Goal: Contribute content: Add original content to the website for others to see

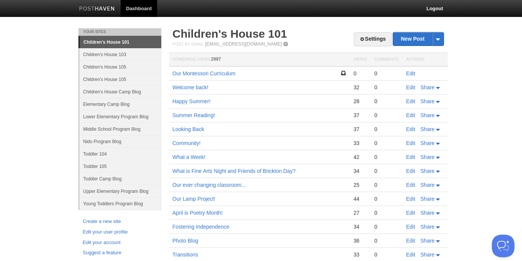
click at [248, 67] on td "Our Montessori Curriculum" at bounding box center [259, 73] width 181 height 14
click at [226, 72] on link "Our Montessori Curriculum" at bounding box center [204, 73] width 63 height 6
click at [411, 75] on link "Edit" at bounding box center [410, 73] width 9 height 6
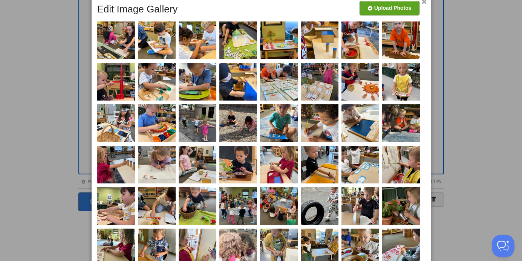
scroll to position [73, 0]
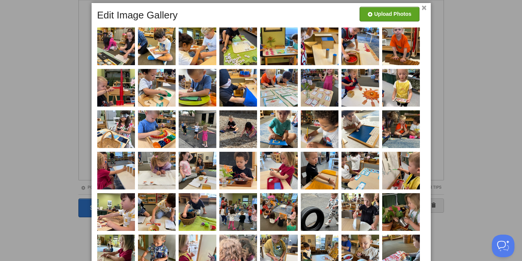
click at [422, 9] on link "×" at bounding box center [424, 8] width 5 height 4
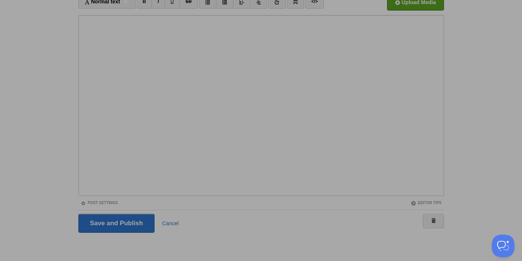
scroll to position [57, 0]
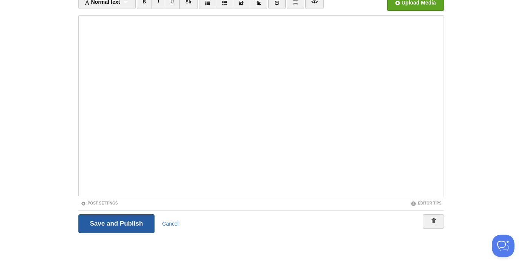
click at [129, 217] on input "Save and Publish" at bounding box center [116, 223] width 76 height 19
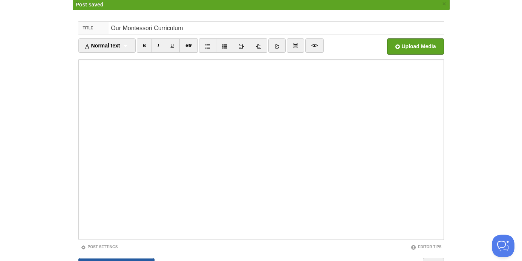
scroll to position [28, 0]
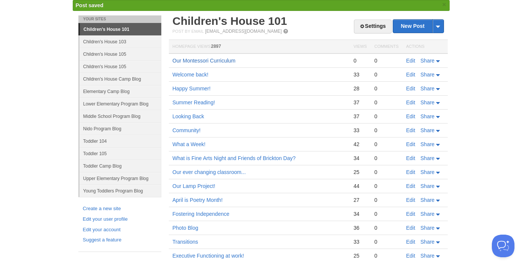
click at [212, 60] on link "Our Montessori Curriculum" at bounding box center [204, 61] width 63 height 6
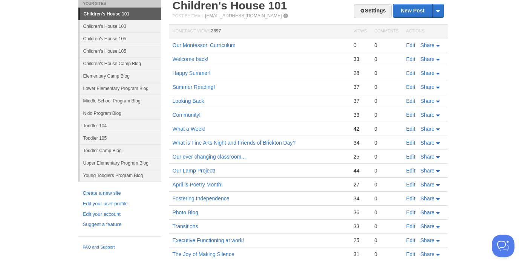
click at [413, 46] on link "Edit" at bounding box center [410, 45] width 9 height 6
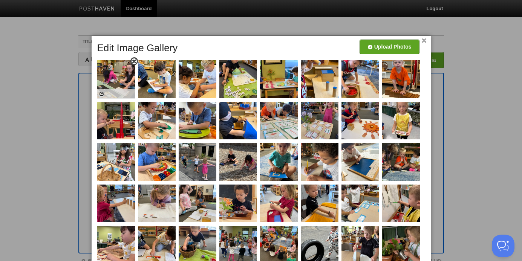
click at [135, 59] on span at bounding box center [134, 61] width 5 height 5
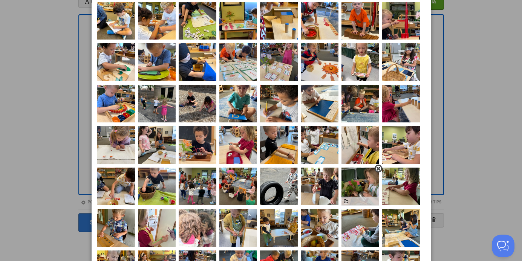
scroll to position [55, 0]
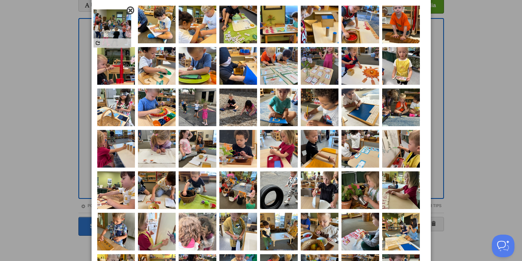
drag, startPoint x: 203, startPoint y: 188, endPoint x: 118, endPoint y: 26, distance: 183.1
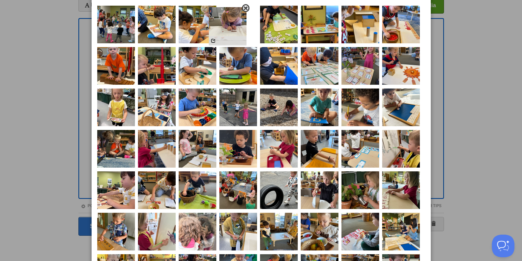
drag, startPoint x: 159, startPoint y: 144, endPoint x: 230, endPoint y: 21, distance: 141.8
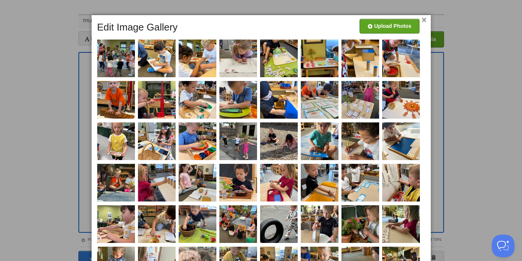
scroll to position [12, 0]
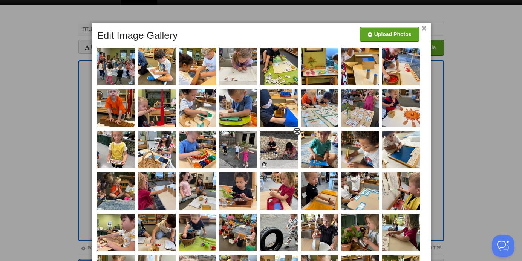
click at [295, 133] on span at bounding box center [296, 131] width 5 height 5
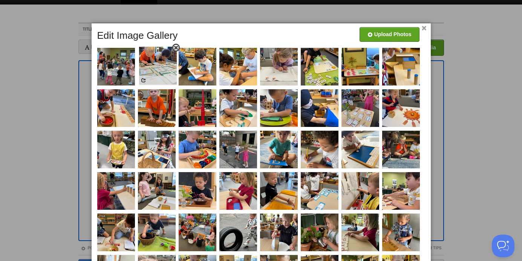
drag, startPoint x: 329, startPoint y: 111, endPoint x: 167, endPoint y: 68, distance: 168.0
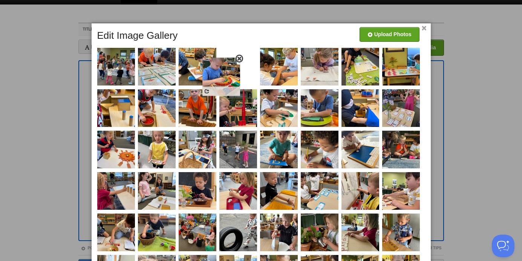
drag, startPoint x: 206, startPoint y: 148, endPoint x: 231, endPoint y: 69, distance: 83.2
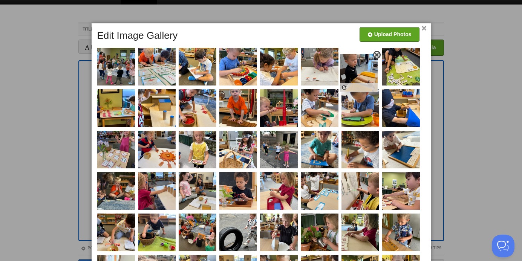
drag, startPoint x: 281, startPoint y: 196, endPoint x: 360, endPoint y: 78, distance: 142.3
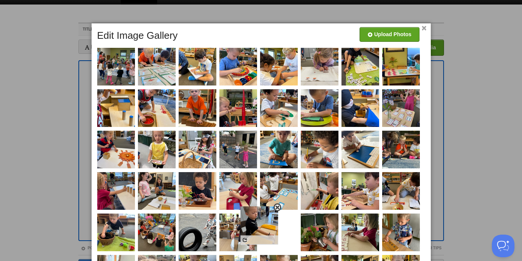
drag, startPoint x: 370, startPoint y: 67, endPoint x: 269, endPoint y: 226, distance: 188.1
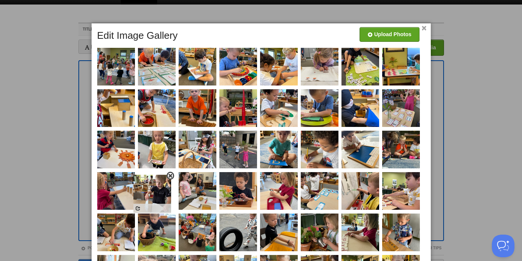
drag, startPoint x: 241, startPoint y: 236, endPoint x: 154, endPoint y: 197, distance: 95.5
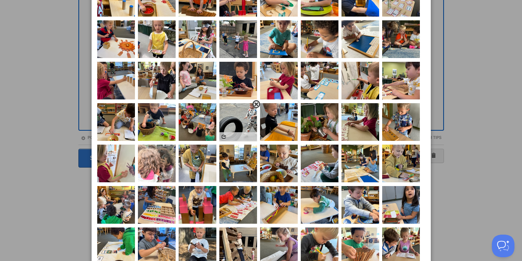
scroll to position [124, 0]
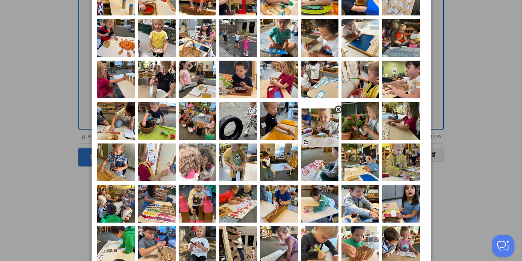
drag, startPoint x: 278, startPoint y: 164, endPoint x: 320, endPoint y: 129, distance: 54.3
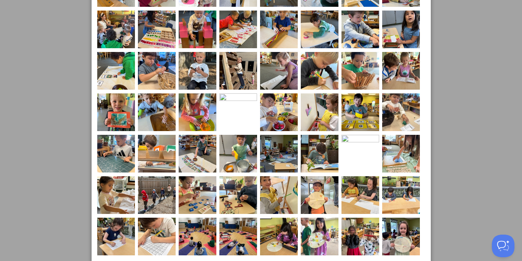
scroll to position [314, 0]
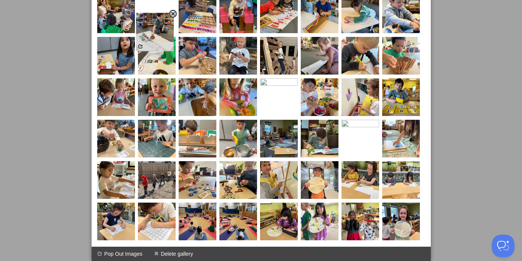
drag, startPoint x: 208, startPoint y: 141, endPoint x: 165, endPoint y: 34, distance: 115.2
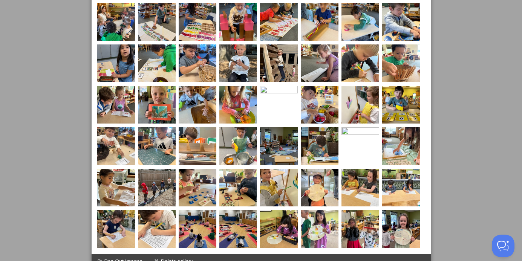
scroll to position [313, 0]
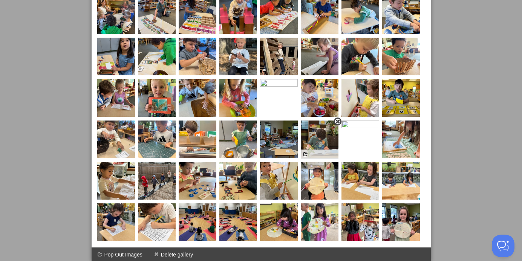
click at [337, 121] on span at bounding box center [337, 121] width 5 height 5
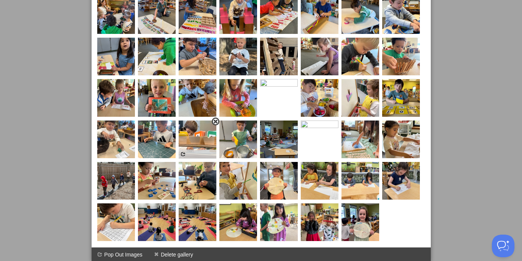
click at [216, 120] on span at bounding box center [215, 121] width 5 height 5
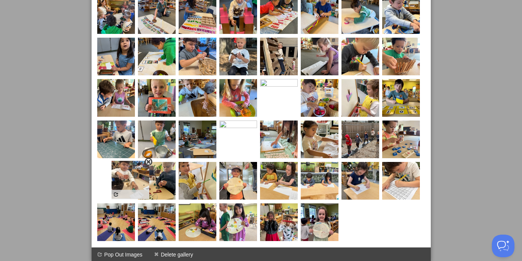
drag, startPoint x: 117, startPoint y: 143, endPoint x: 133, endPoint y: 184, distance: 44.0
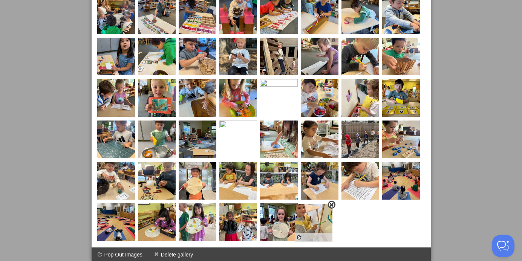
drag, startPoint x: 190, startPoint y: 177, endPoint x: 305, endPoint y: 218, distance: 121.9
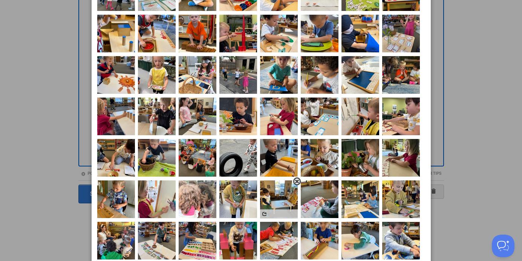
scroll to position [84, 0]
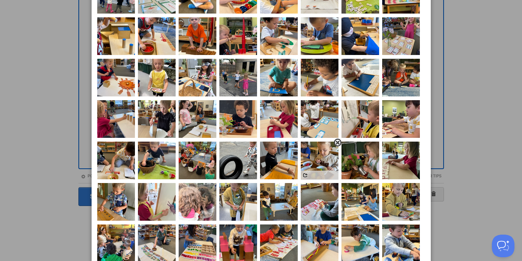
click at [337, 143] on span at bounding box center [337, 142] width 5 height 5
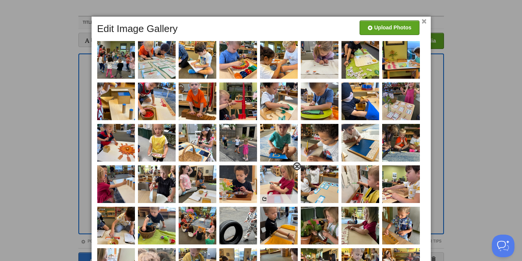
scroll to position [20, 0]
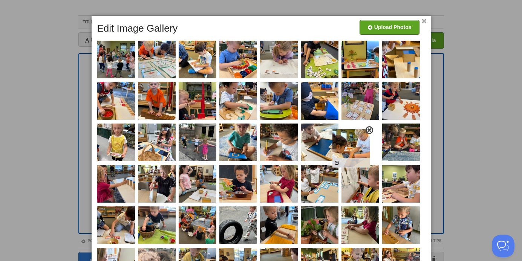
drag, startPoint x: 285, startPoint y: 69, endPoint x: 358, endPoint y: 157, distance: 114.3
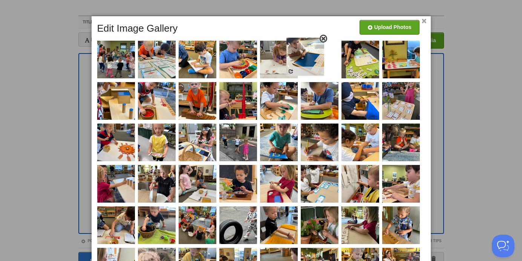
drag, startPoint x: 321, startPoint y: 141, endPoint x: 313, endPoint y: 57, distance: 84.9
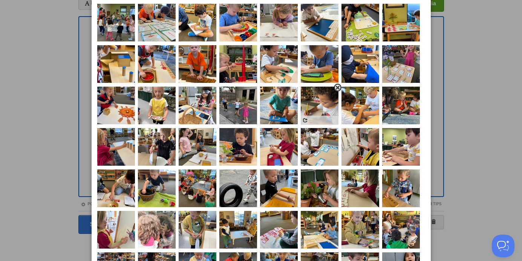
scroll to position [60, 0]
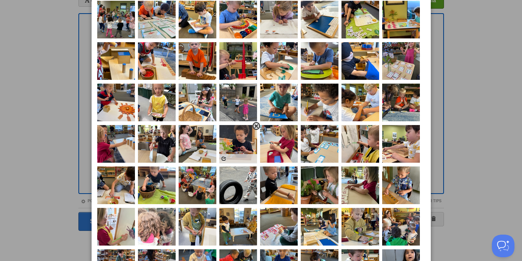
click at [256, 125] on span at bounding box center [256, 126] width 5 height 5
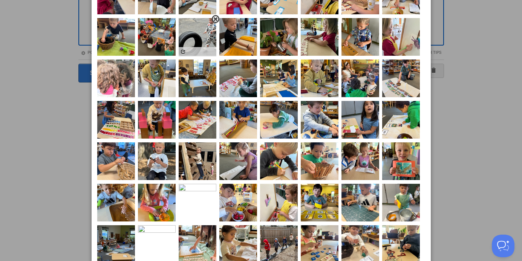
scroll to position [209, 0]
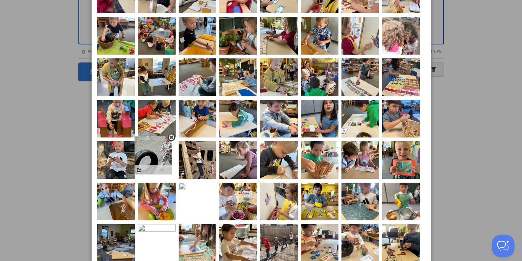
drag, startPoint x: 197, startPoint y: 39, endPoint x: 152, endPoint y: 157, distance: 126.2
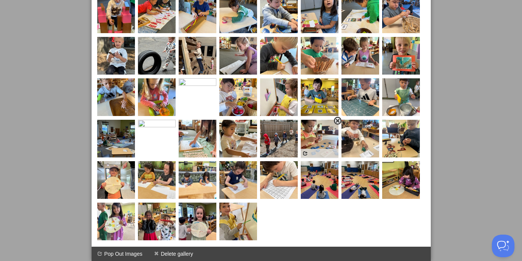
scroll to position [0, 0]
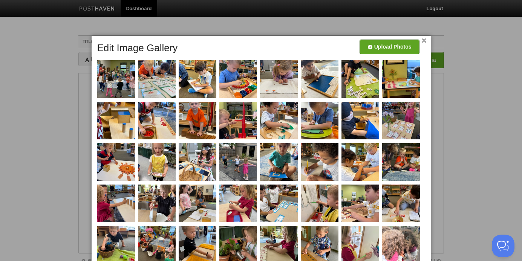
click at [424, 41] on link "×" at bounding box center [424, 41] width 5 height 4
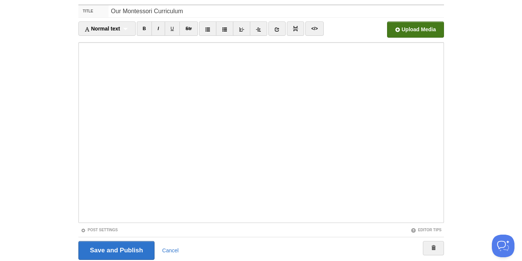
scroll to position [57, 0]
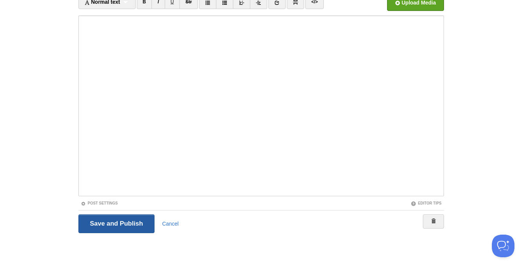
click at [134, 225] on input "Save and Publish" at bounding box center [116, 223] width 76 height 19
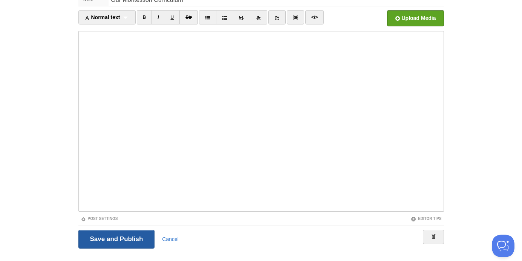
scroll to position [28, 0]
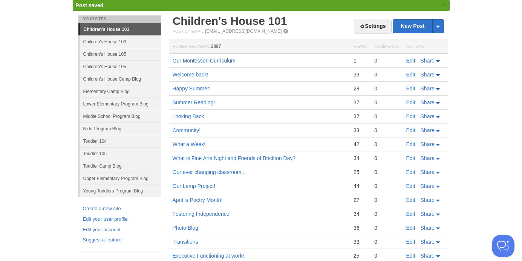
click at [219, 60] on link "Our Montessori Curriculum" at bounding box center [204, 61] width 63 height 6
